Goal: Information Seeking & Learning: Learn about a topic

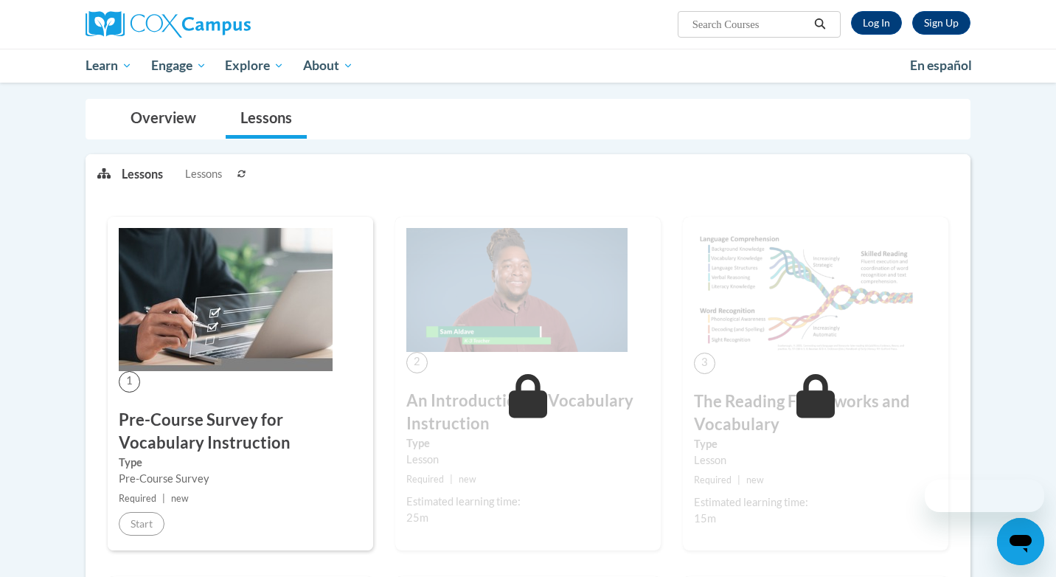
scroll to position [135, 0]
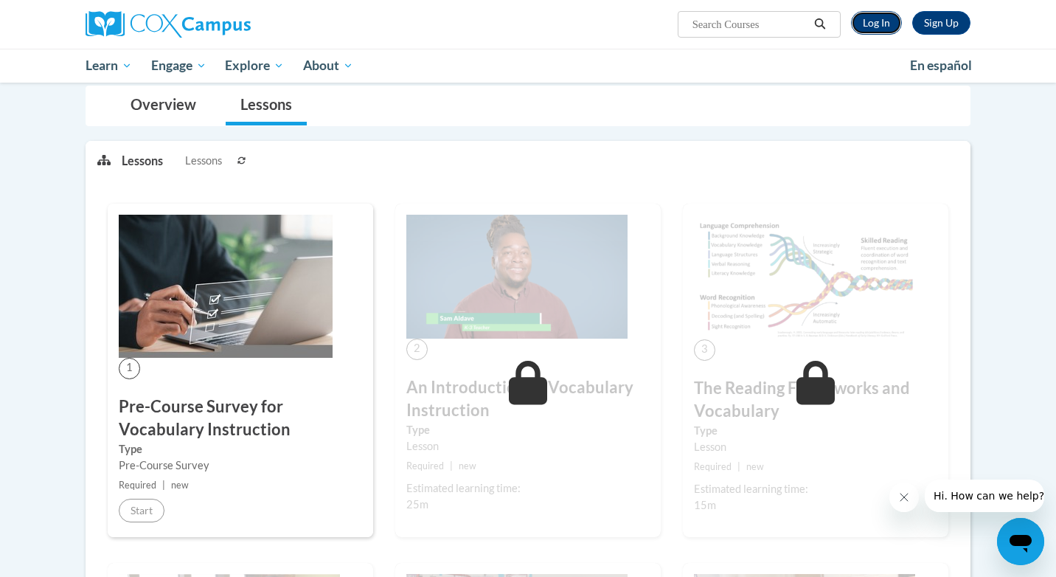
click at [881, 24] on link "Log In" at bounding box center [876, 23] width 51 height 24
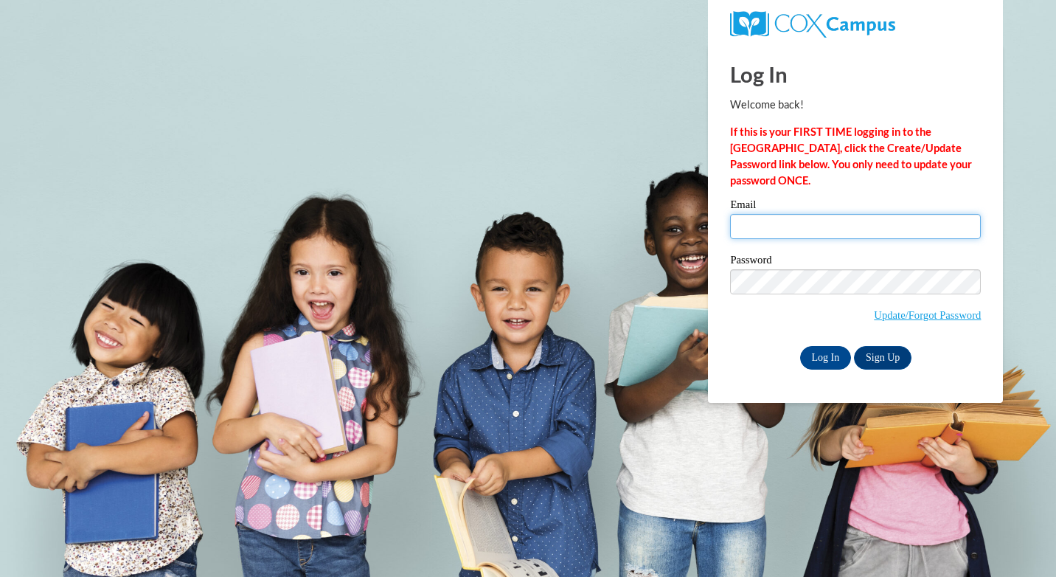
click at [802, 230] on input "Email" at bounding box center [855, 226] width 251 height 25
type input "zilch_ling@hotmail.com"
click at [828, 355] on input "Log In" at bounding box center [826, 358] width 52 height 24
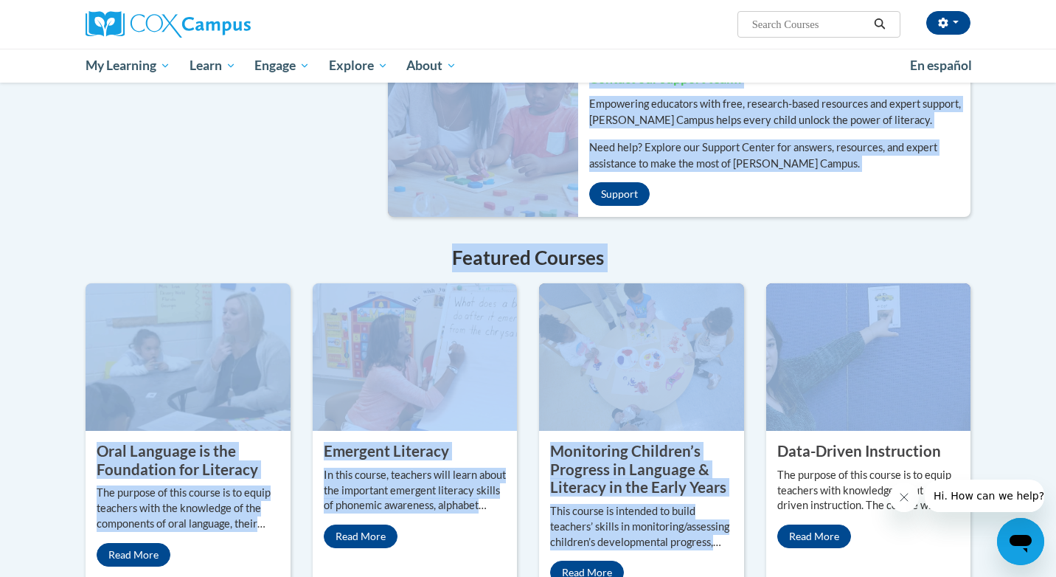
drag, startPoint x: 0, startPoint y: 0, endPoint x: 713, endPoint y: 579, distance: 918.5
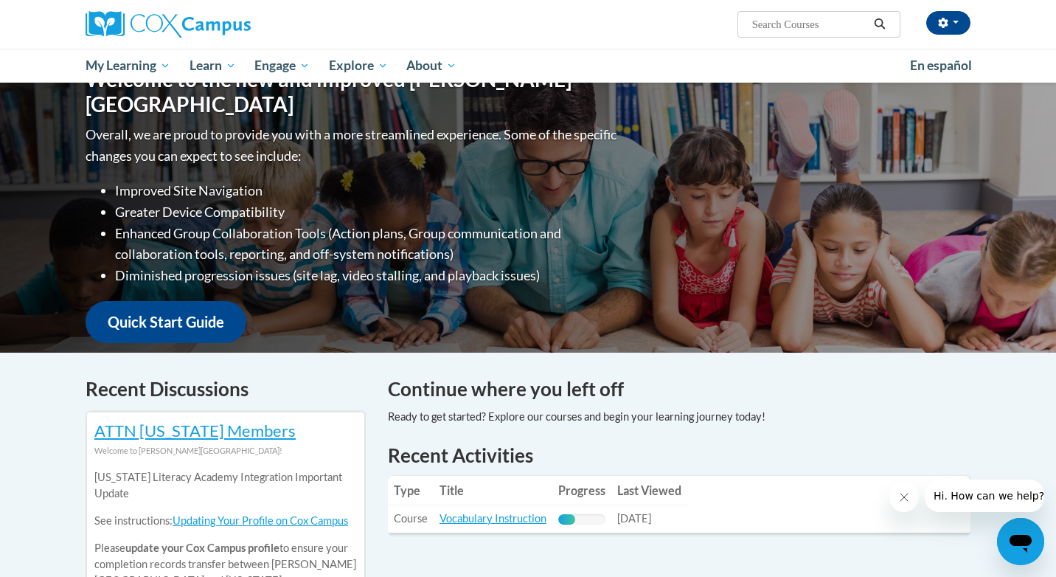
scroll to position [0, 0]
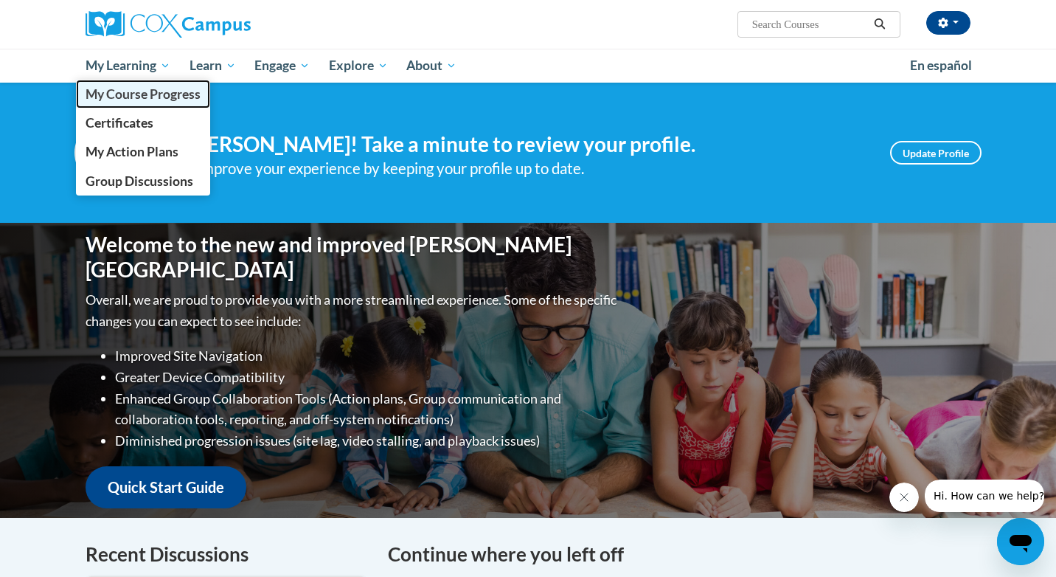
click at [142, 97] on span "My Course Progress" at bounding box center [143, 93] width 115 height 15
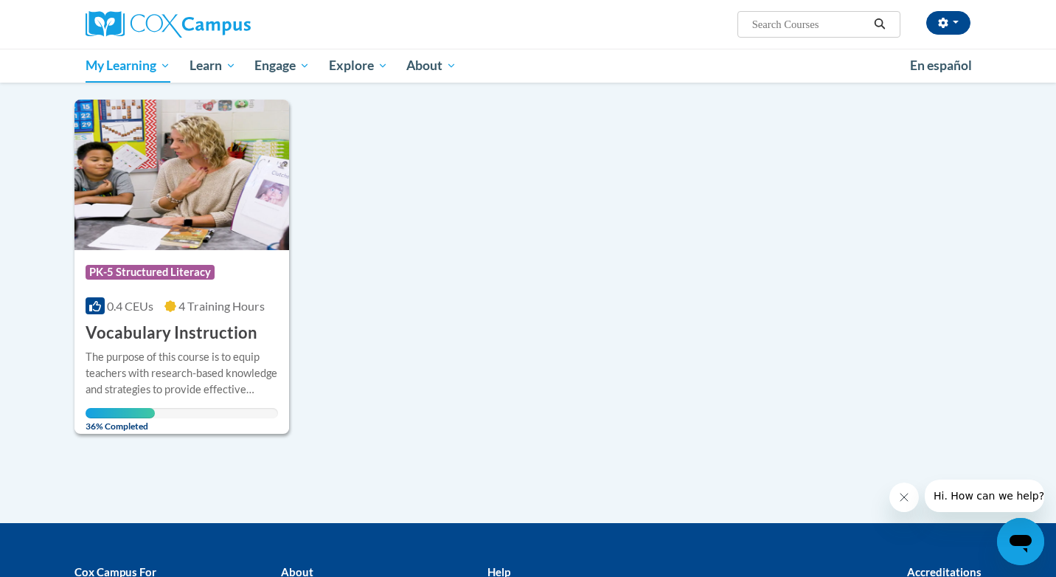
scroll to position [178, 0]
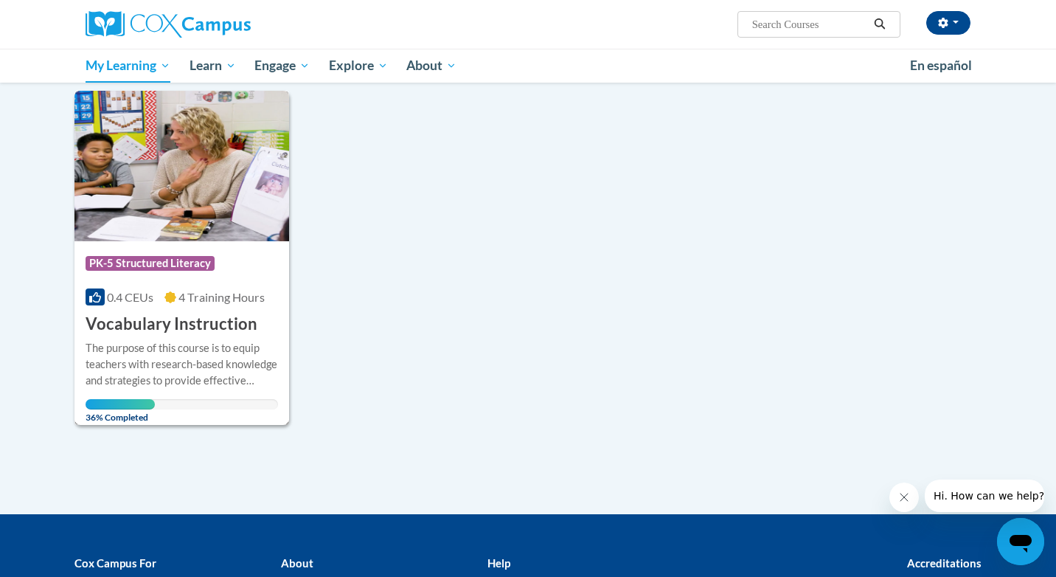
click at [153, 156] on img at bounding box center [181, 166] width 215 height 150
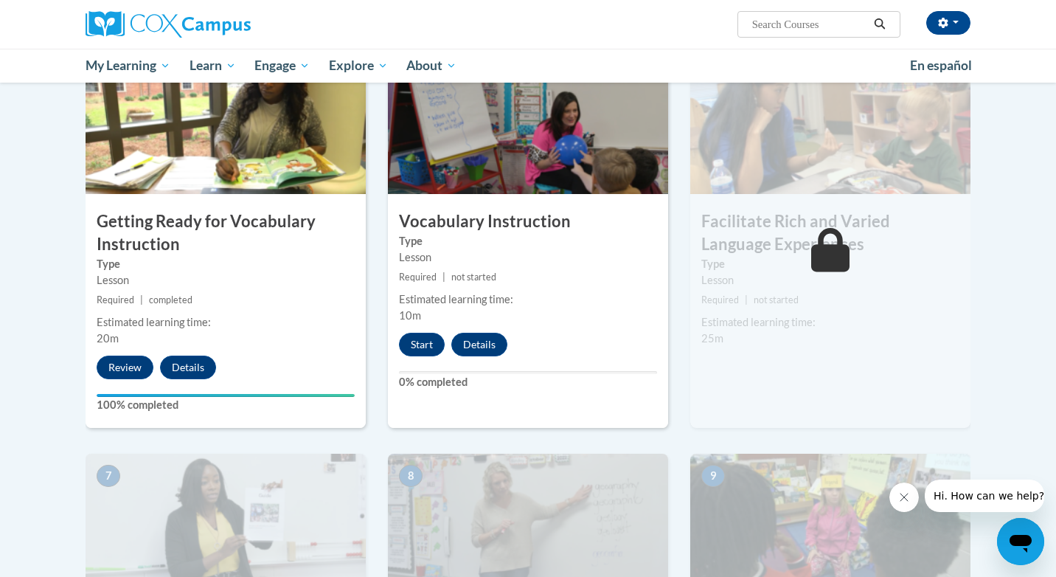
scroll to position [744, 0]
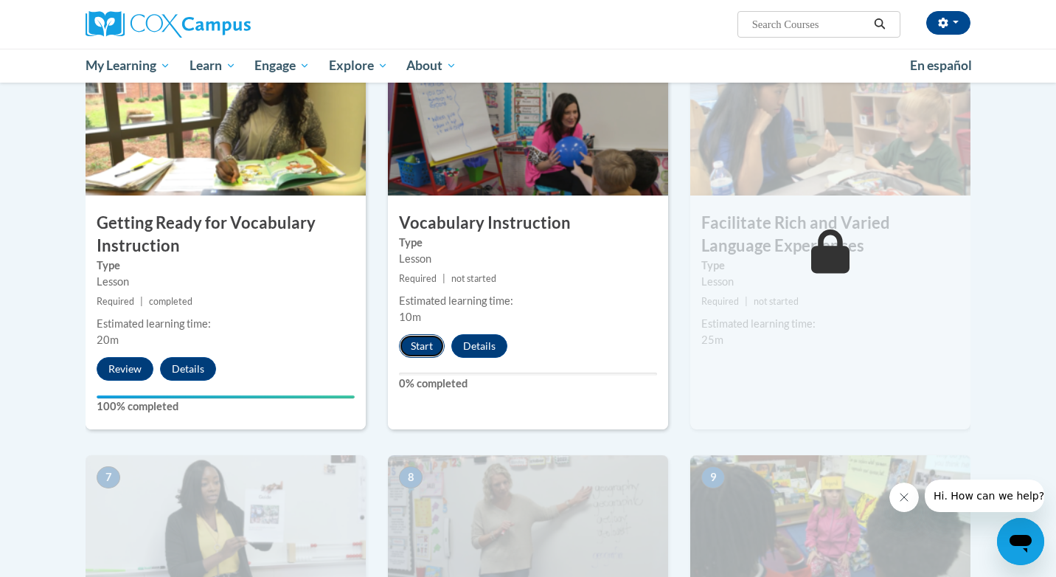
click at [424, 347] on button "Start" at bounding box center [422, 346] width 46 height 24
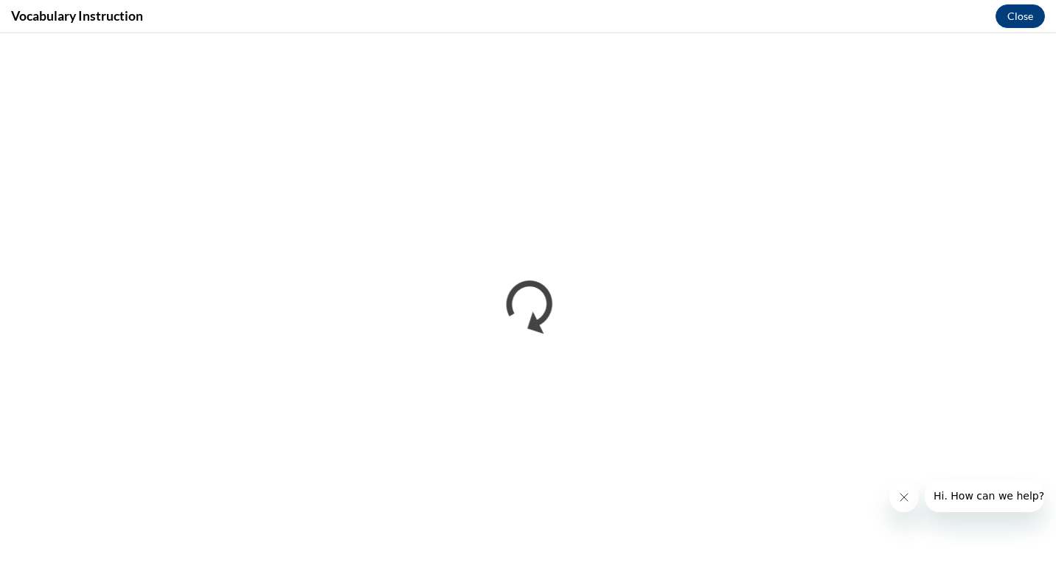
scroll to position [0, 0]
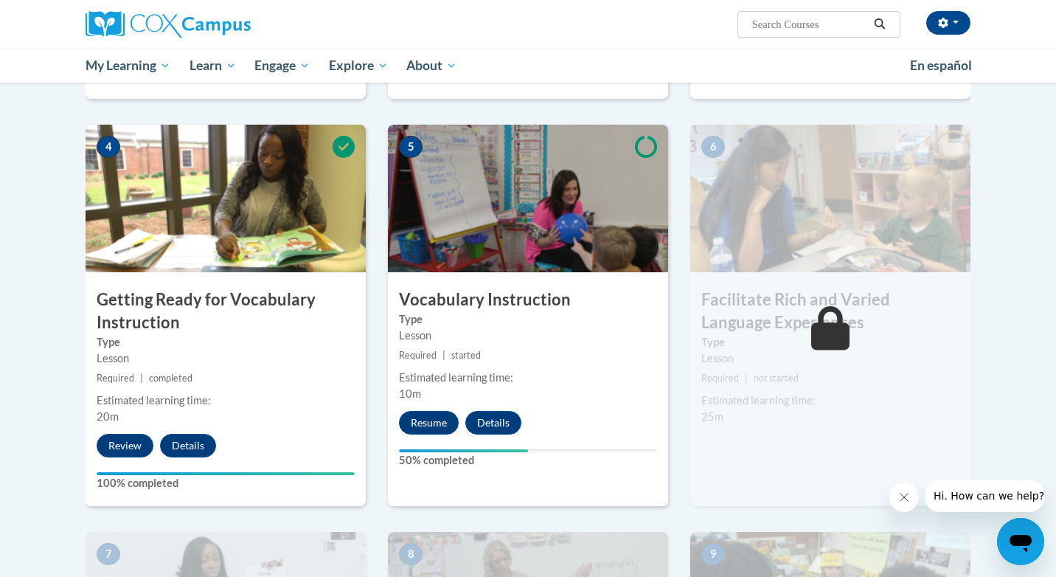
scroll to position [680, 0]
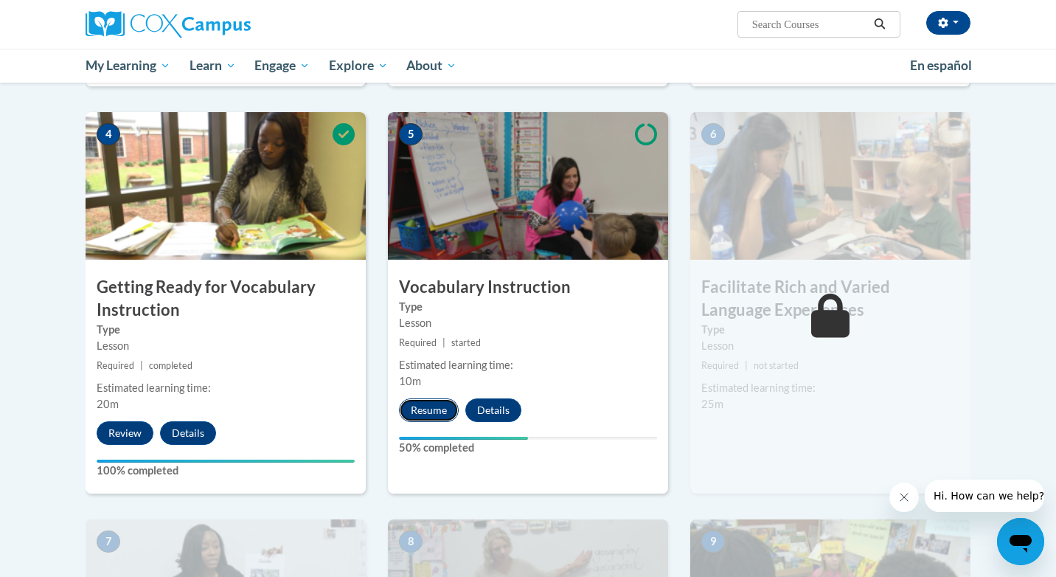
click at [425, 418] on button "Resume" at bounding box center [429, 410] width 60 height 24
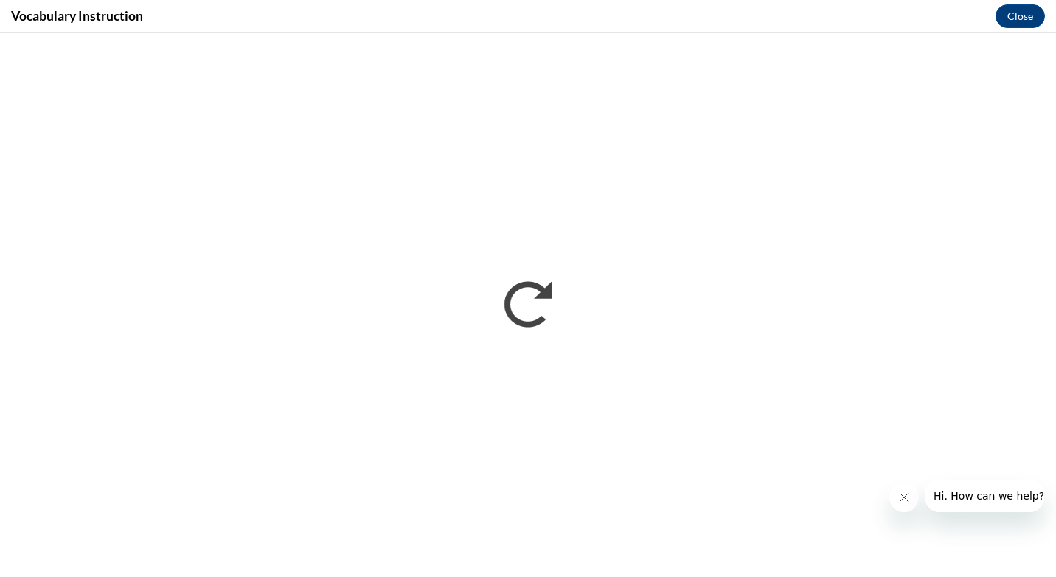
scroll to position [0, 0]
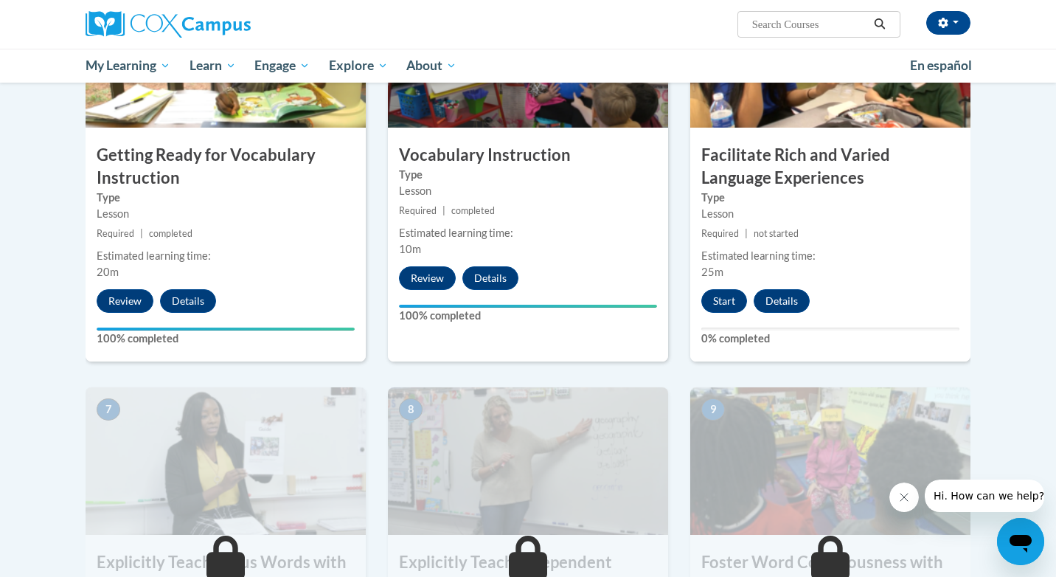
scroll to position [813, 0]
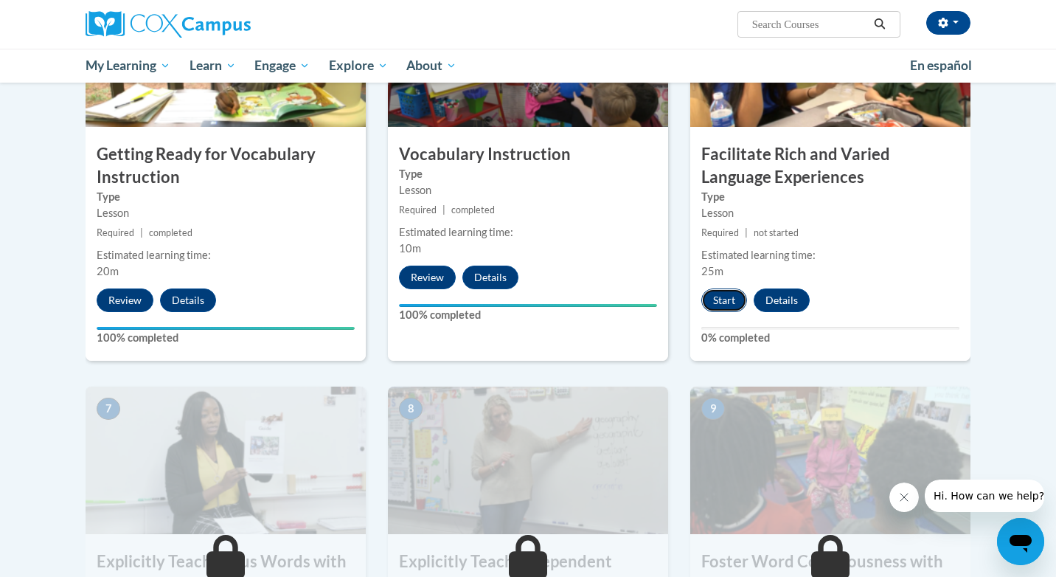
click at [730, 296] on button "Start" at bounding box center [724, 300] width 46 height 24
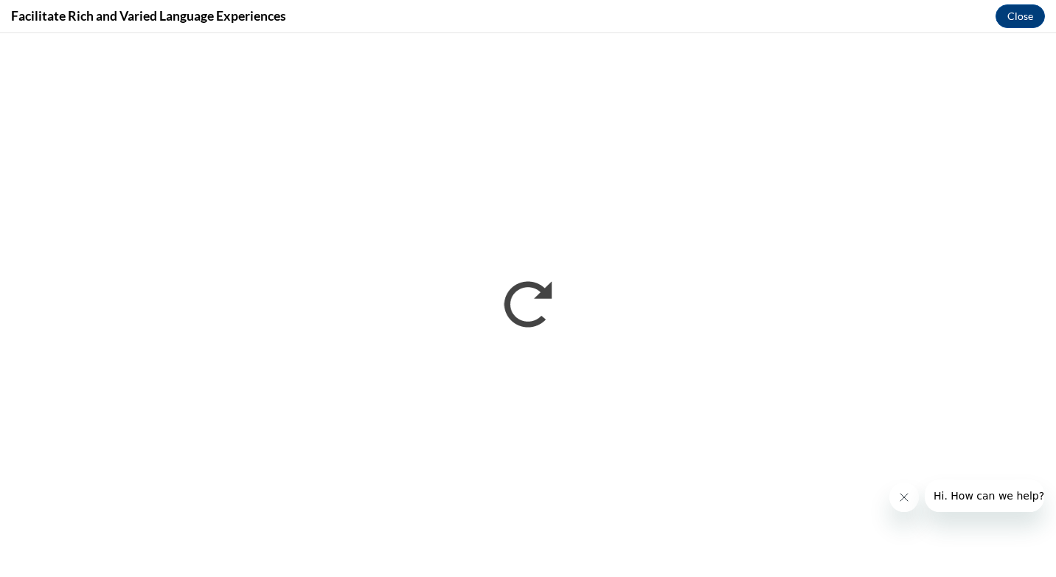
scroll to position [0, 0]
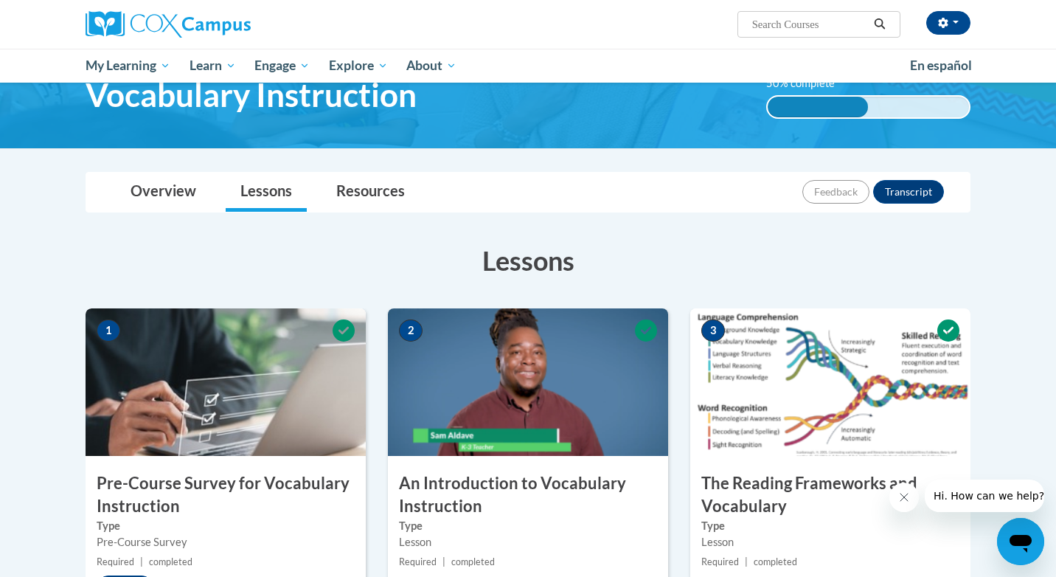
scroll to position [66, 0]
